Goal: Check status: Check status

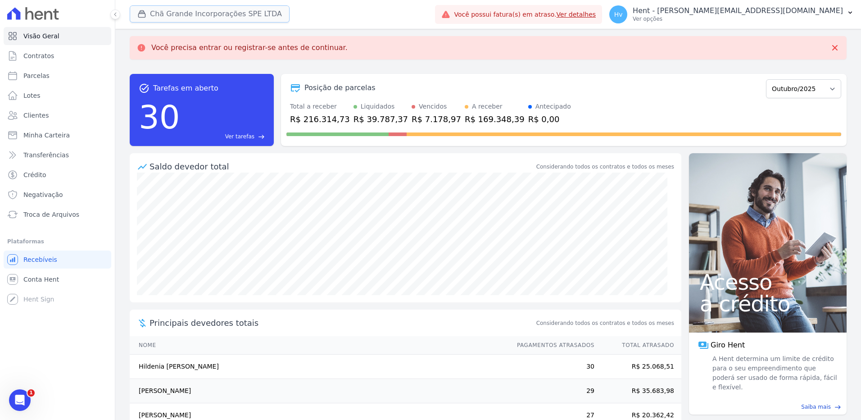
click at [230, 19] on button "Chã Grande Incorporações SPE LTDA" at bounding box center [210, 13] width 160 height 17
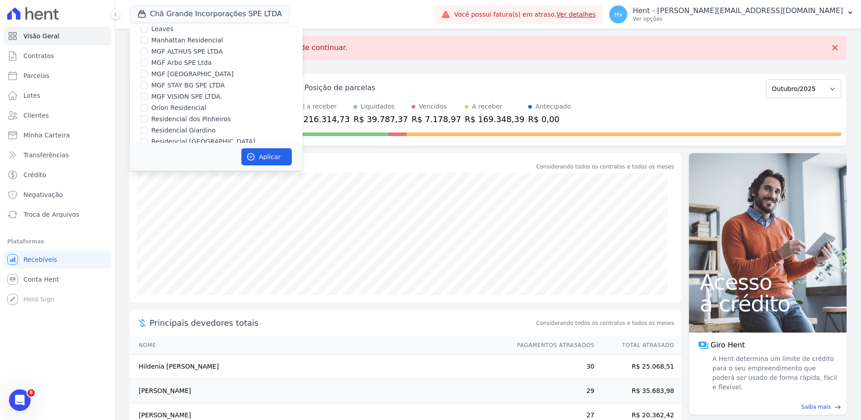
scroll to position [2887, 0]
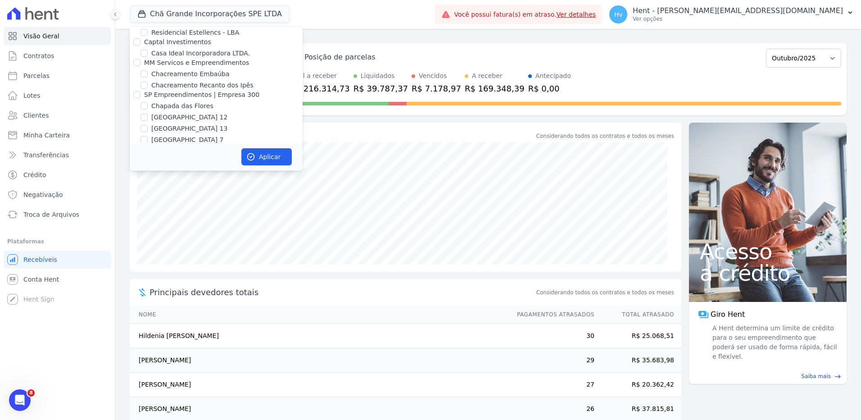
click at [146, 234] on input "CIDADE UNIVERSITÁRIA - URBANES" at bounding box center [143, 237] width 7 height 7
checkbox input "true"
click at [136, 222] on input "URBANES EMPREENDIMENTOS LTDA" at bounding box center [136, 225] width 7 height 7
checkbox input "true"
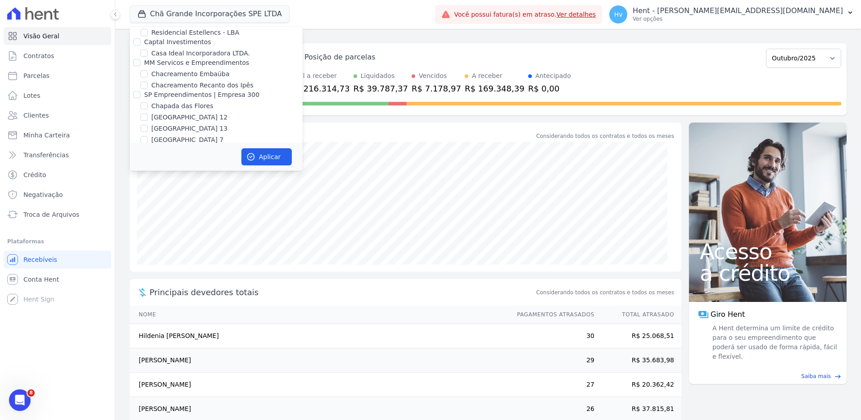
checkbox input "true"
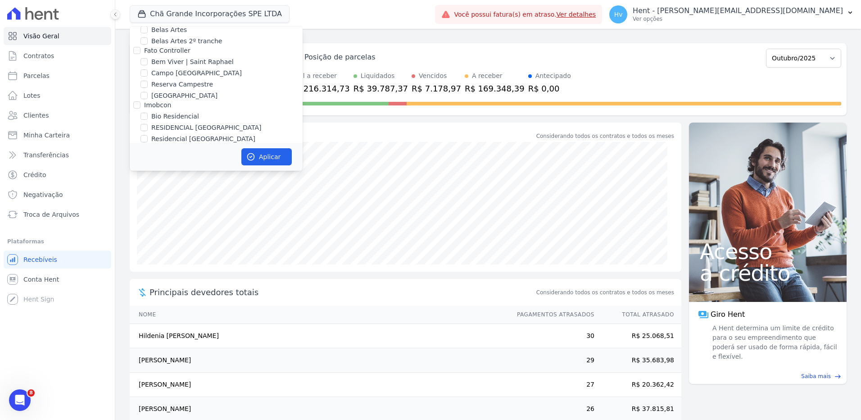
click at [189, 209] on label "Chã Grande Incorporações SPE LTDA" at bounding box center [208, 213] width 115 height 9
click at [148, 210] on input "Chã Grande Incorporações SPE LTDA" at bounding box center [143, 213] width 7 height 7
checkbox input "false"
click at [279, 159] on button "Aplicar" at bounding box center [266, 156] width 50 height 17
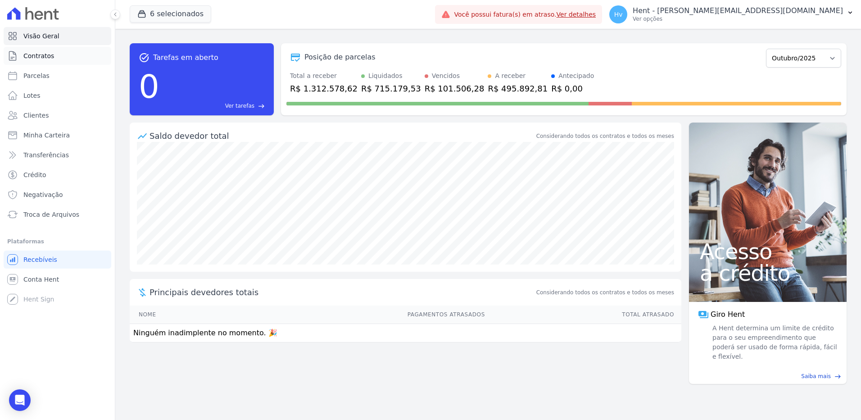
click at [55, 62] on link "Contratos" at bounding box center [58, 56] width 108 height 18
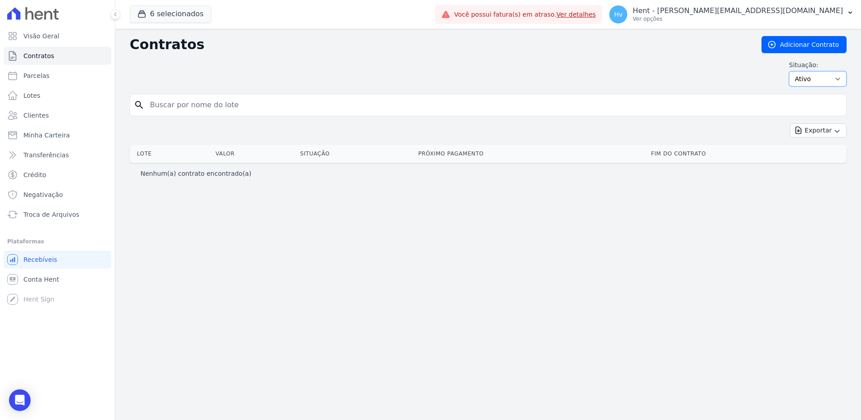
click at [814, 78] on select "Ativo Todos Pausado Distratado Rascunho Expirado Encerrado" at bounding box center [818, 78] width 58 height 15
select select "all"
click at [793, 71] on select "Ativo Todos Pausado Distratado Rascunho Expirado Encerrado" at bounding box center [818, 78] width 58 height 15
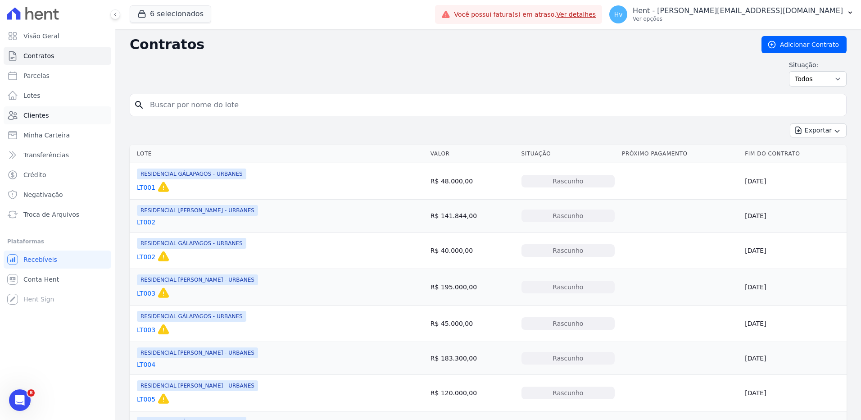
click at [46, 112] on span "Clientes" at bounding box center [35, 115] width 25 height 9
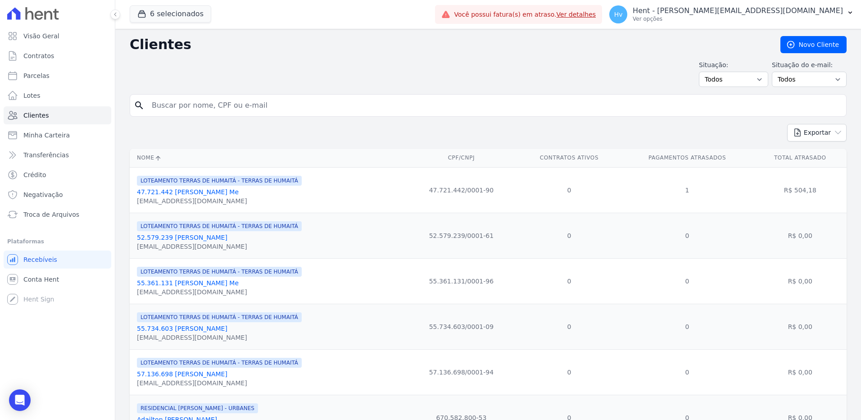
drag, startPoint x: 202, startPoint y: 190, endPoint x: 219, endPoint y: 208, distance: 24.2
click at [202, 190] on link "47.721.442 Giano Maciel Motta Me" at bounding box center [188, 191] width 102 height 7
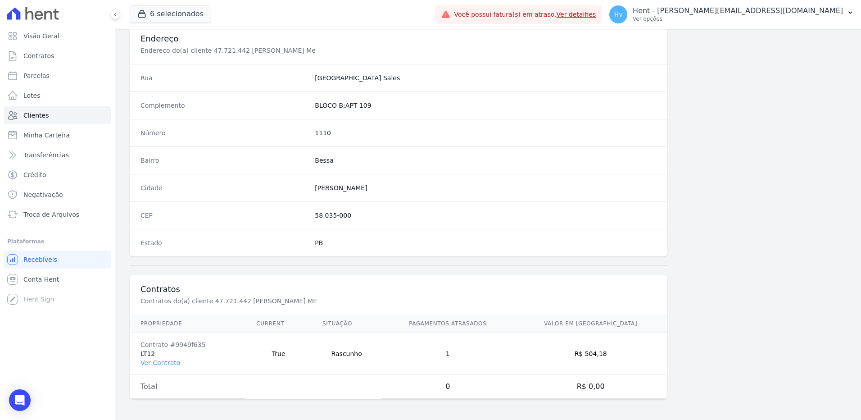
scroll to position [423, 0]
click at [165, 360] on link "Ver Contrato" at bounding box center [160, 361] width 40 height 7
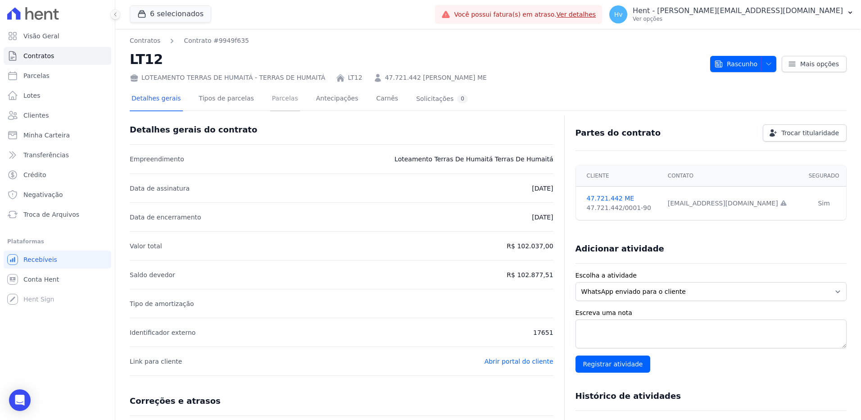
click at [285, 100] on link "Parcelas" at bounding box center [285, 99] width 30 height 24
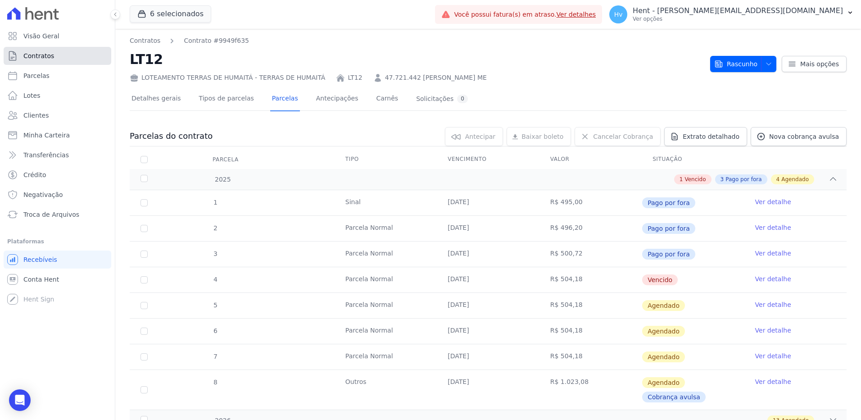
click at [37, 55] on span "Contratos" at bounding box center [38, 55] width 31 height 9
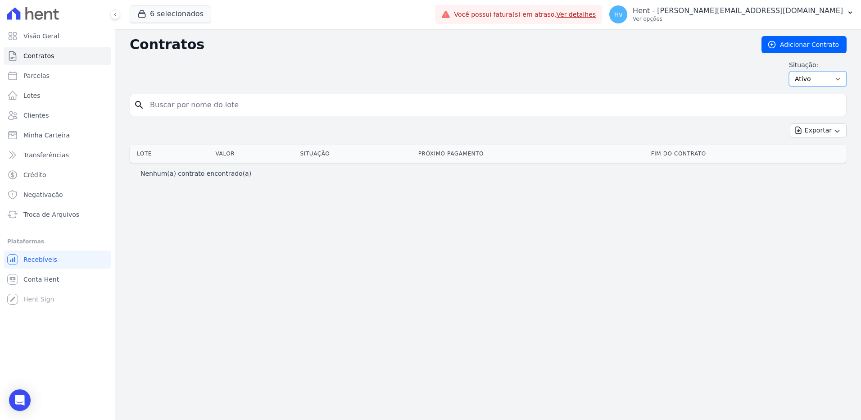
click at [816, 73] on select "Ativo Todos Pausado Distratado Rascunho Expirado Encerrado" at bounding box center [818, 78] width 58 height 15
select select "draft"
click at [793, 71] on select "Ativo Todos Pausado Distratado Rascunho Expirado Encerrado" at bounding box center [818, 78] width 58 height 15
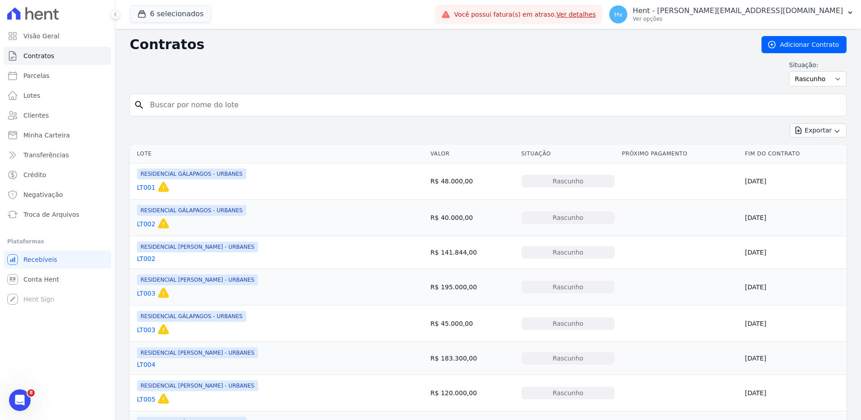
click at [149, 186] on link "LT001" at bounding box center [146, 187] width 18 height 9
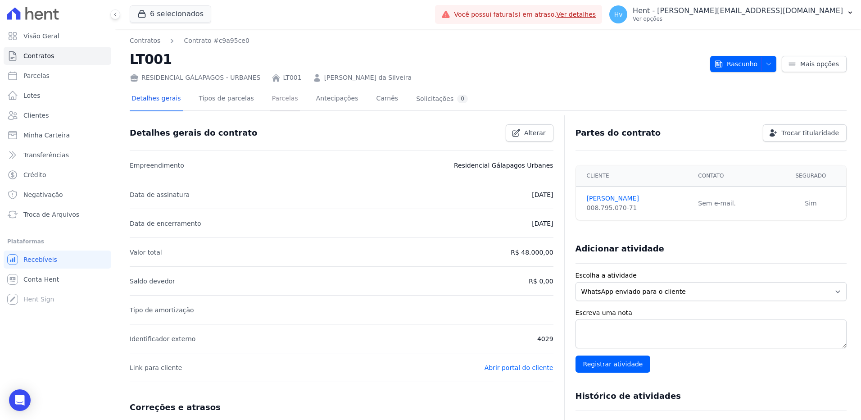
click at [272, 100] on link "Parcelas" at bounding box center [285, 99] width 30 height 24
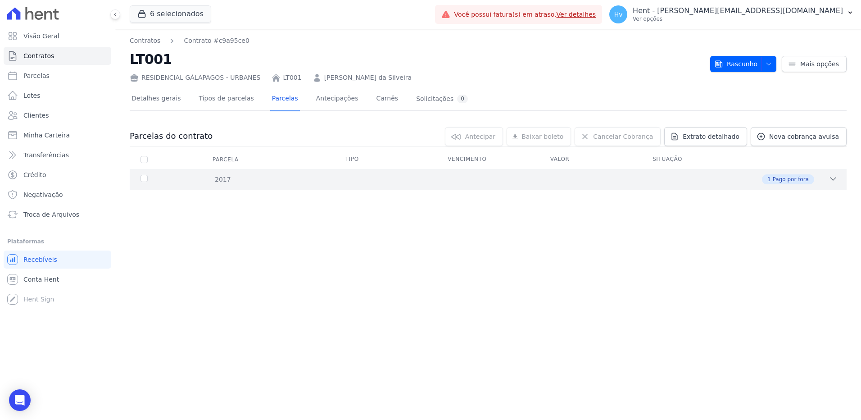
click at [824, 176] on div "1 Pago por fora" at bounding box center [523, 179] width 628 height 10
click at [37, 59] on span "Contratos" at bounding box center [38, 55] width 31 height 9
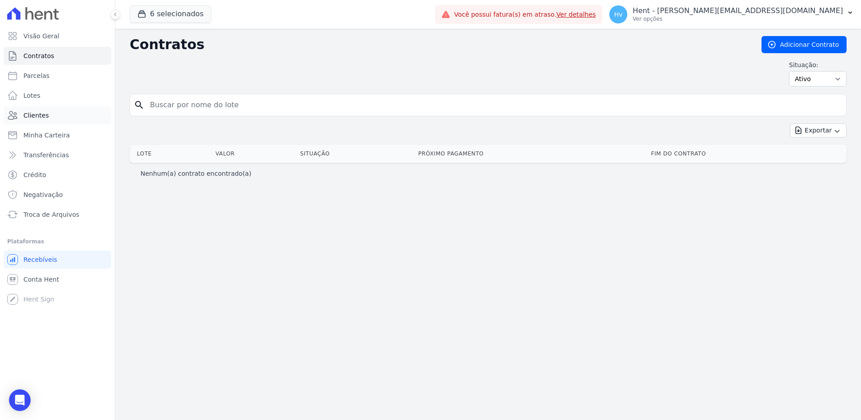
click at [33, 116] on span "Clientes" at bounding box center [35, 115] width 25 height 9
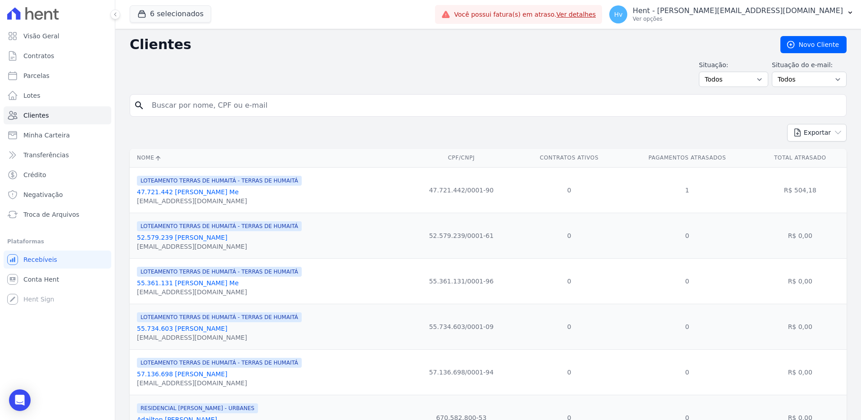
click at [194, 240] on link "52.579.239 Edi Eduardo Britto Me" at bounding box center [182, 237] width 90 height 7
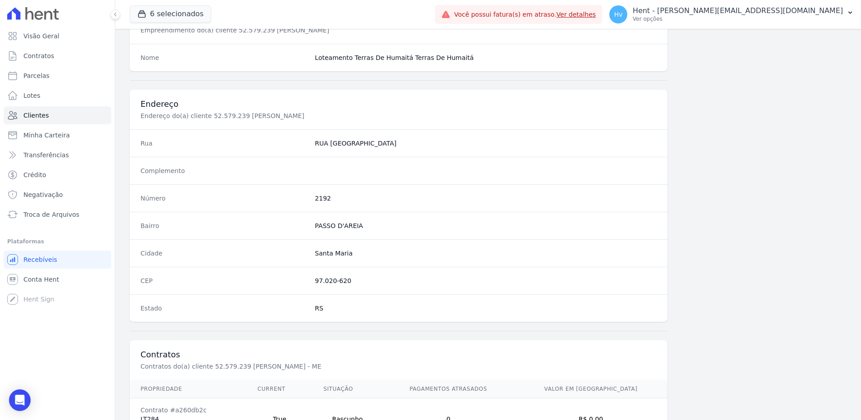
scroll to position [423, 0]
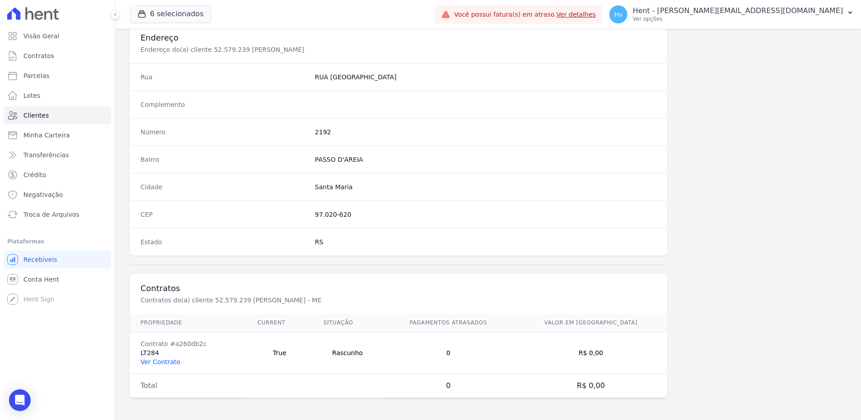
click at [172, 361] on link "Ver Contrato" at bounding box center [160, 361] width 40 height 7
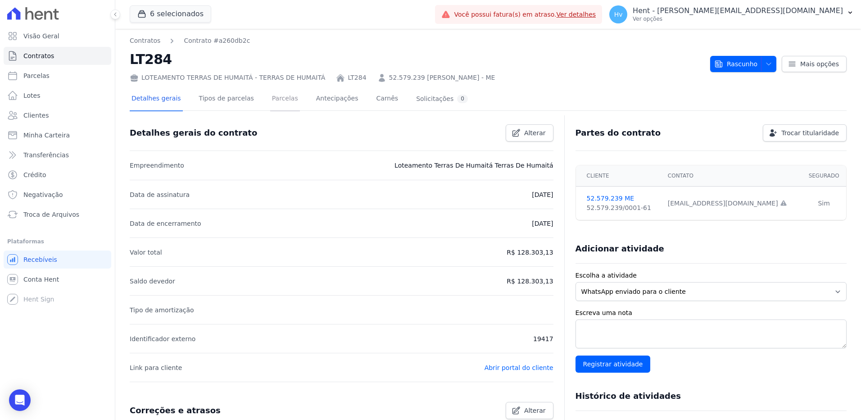
click at [270, 99] on link "Parcelas" at bounding box center [285, 99] width 30 height 24
